Goal: Transaction & Acquisition: Purchase product/service

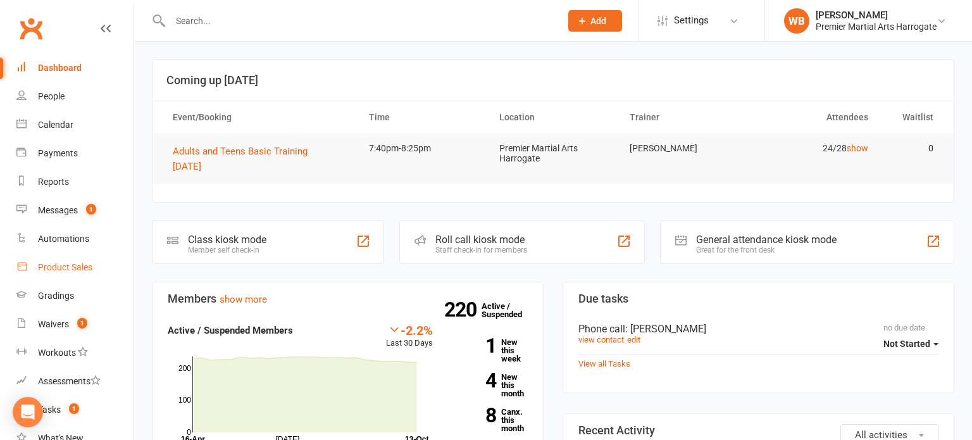
click at [59, 266] on div "Product Sales" at bounding box center [65, 267] width 54 height 10
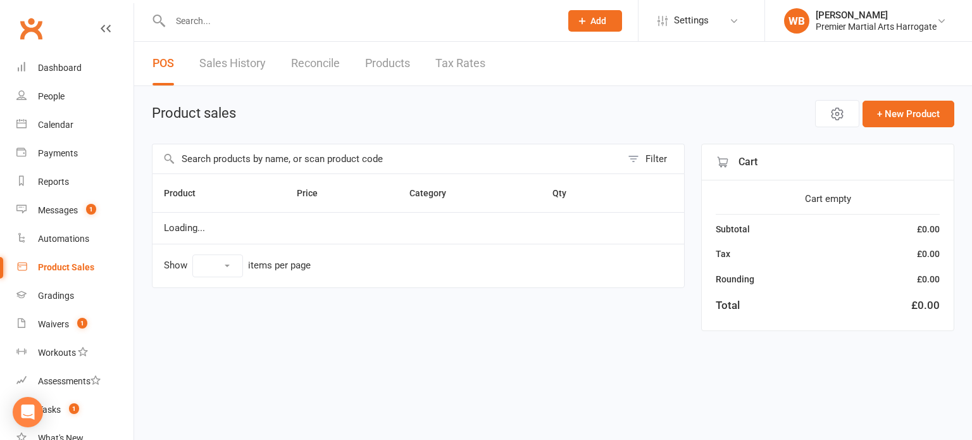
select select "10"
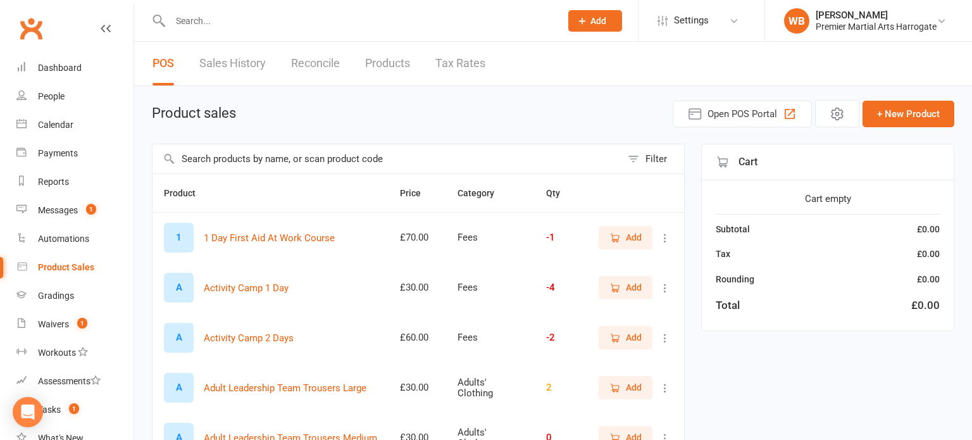
click at [329, 157] on input "text" at bounding box center [386, 158] width 469 height 29
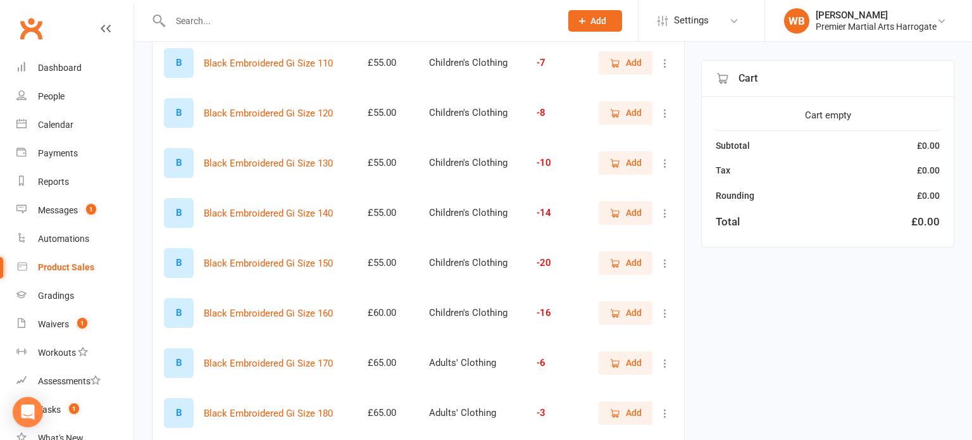
scroll to position [225, 0]
type input "embroi"
click at [628, 312] on span "Add" at bounding box center [634, 312] width 16 height 14
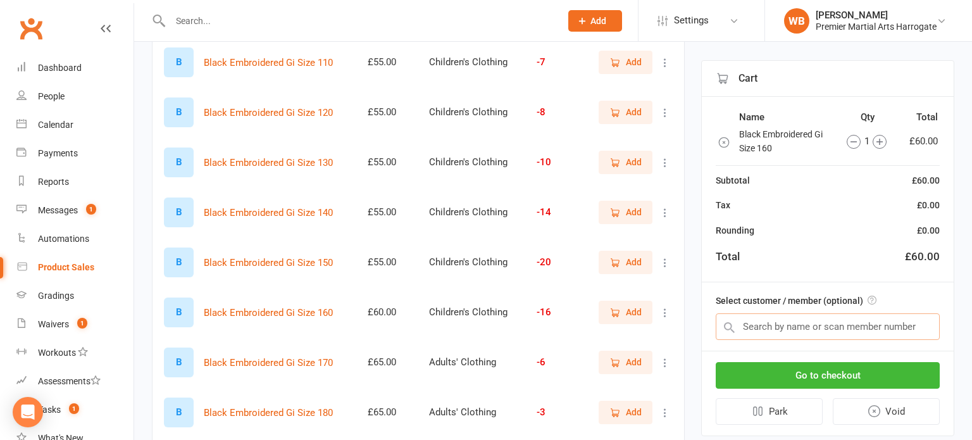
click at [812, 328] on input "text" at bounding box center [828, 326] width 224 height 27
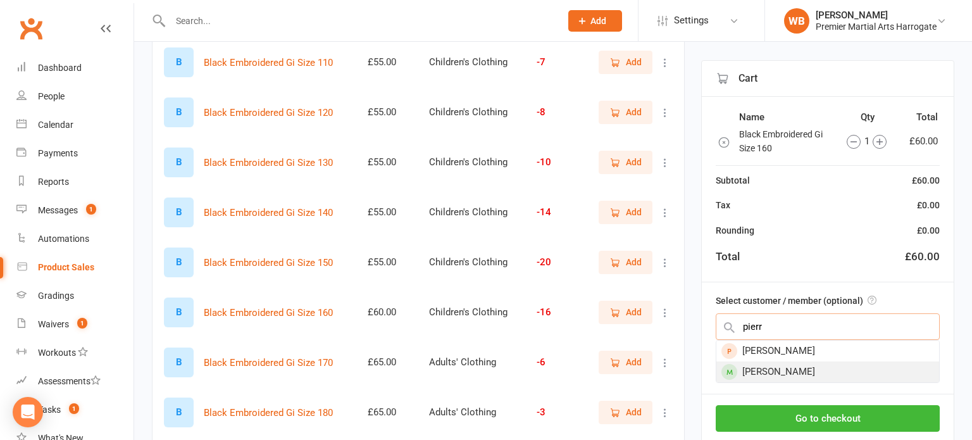
type input "pierr"
click at [804, 375] on div "Pierre Gibson" at bounding box center [827, 371] width 223 height 21
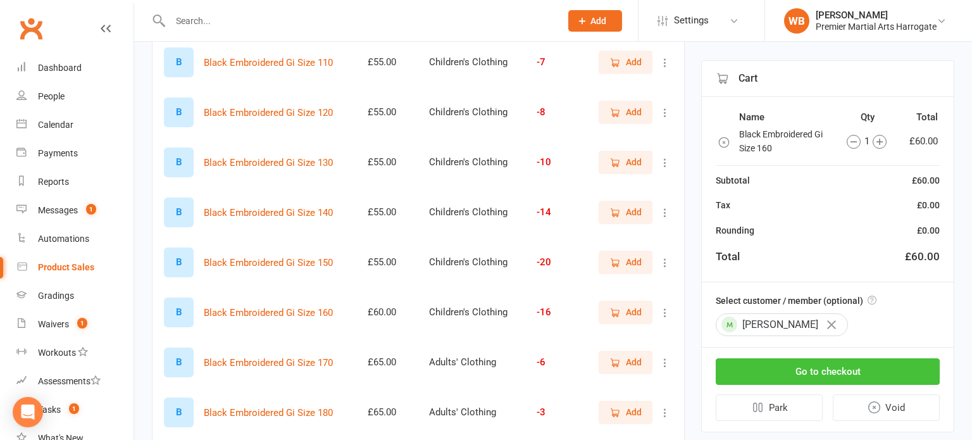
click at [804, 375] on button "Go to checkout" at bounding box center [828, 371] width 224 height 27
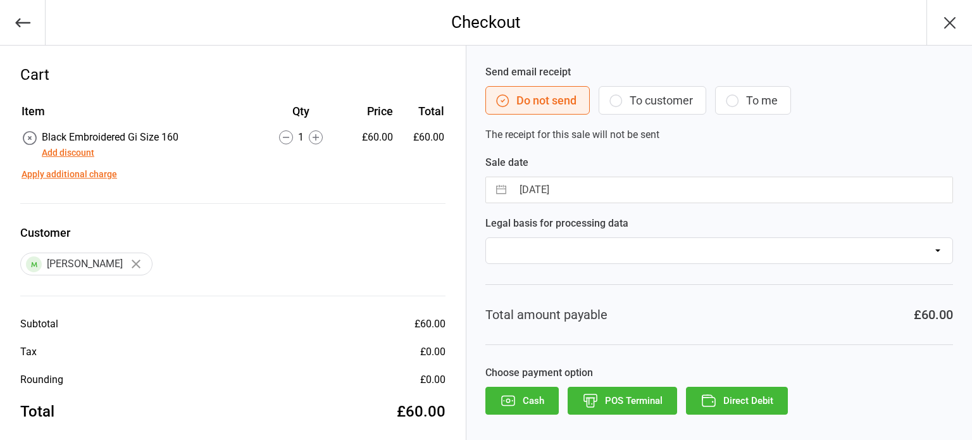
click at [624, 101] on button "To customer" at bounding box center [653, 100] width 108 height 28
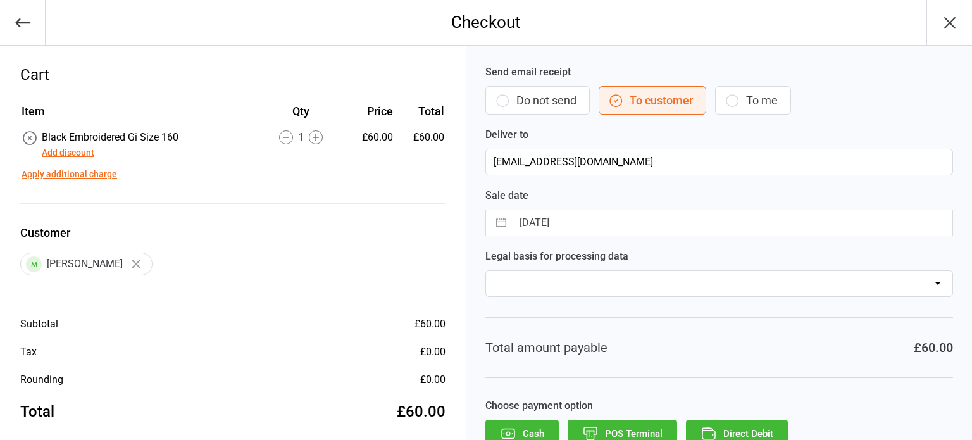
click at [637, 428] on button "POS Terminal" at bounding box center [622, 433] width 109 height 28
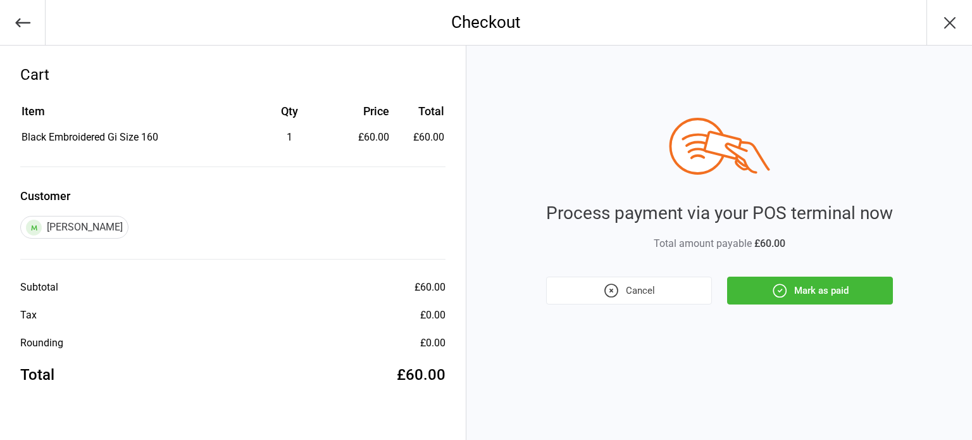
click at [763, 287] on button "Mark as paid" at bounding box center [810, 290] width 166 height 28
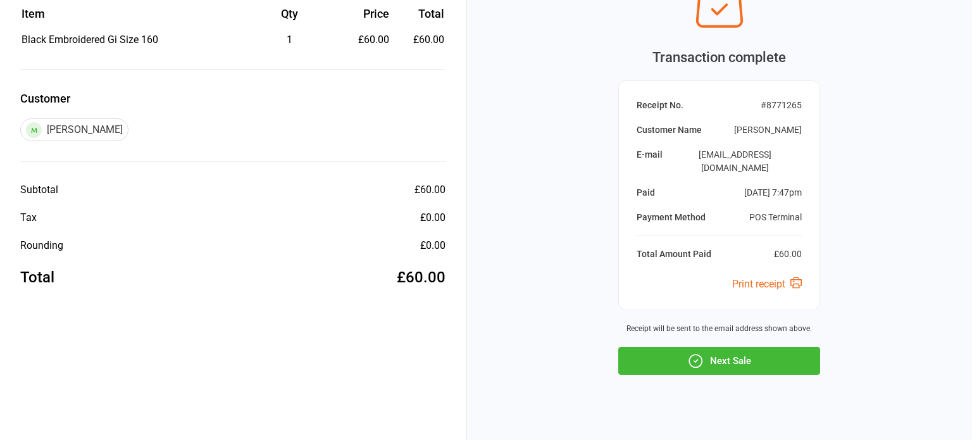
scroll to position [100, 0]
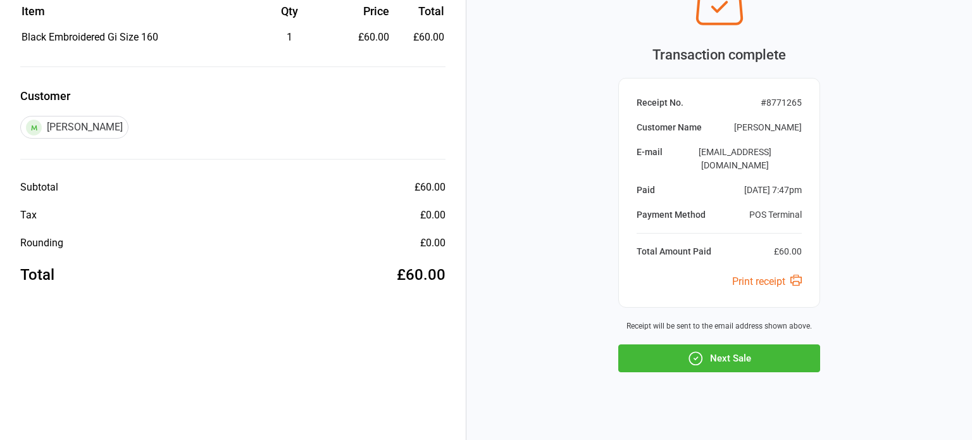
click at [673, 352] on button "Next Sale" at bounding box center [719, 358] width 202 height 28
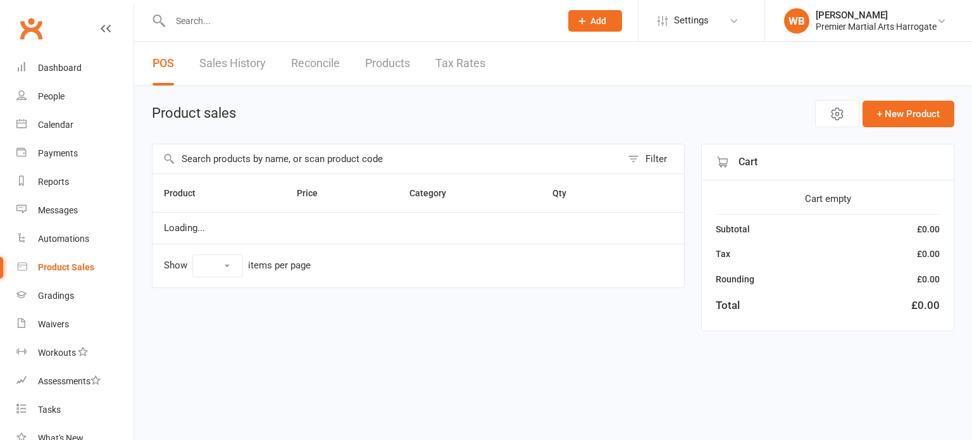
select select "10"
